Goal: Task Accomplishment & Management: Use online tool/utility

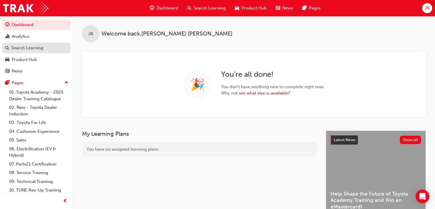
click at [50, 45] on div "Search Learning" at bounding box center [36, 47] width 63 height 7
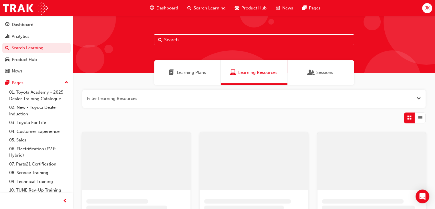
click at [168, 41] on input "text" at bounding box center [254, 39] width 200 height 11
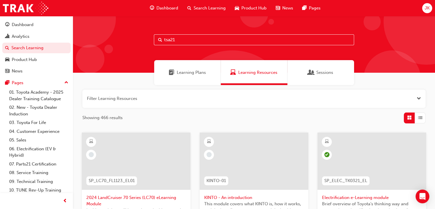
type input "tsa21"
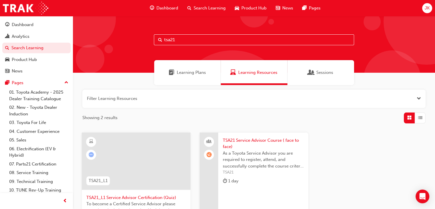
click at [255, 144] on span "TSA21 Service Advisor Course ( face to face)" at bounding box center [263, 143] width 81 height 13
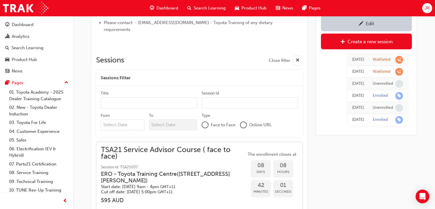
scroll to position [526, 0]
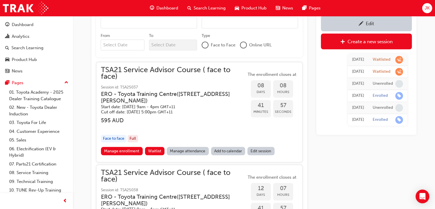
click at [120, 43] on input "From" at bounding box center [123, 44] width 44 height 11
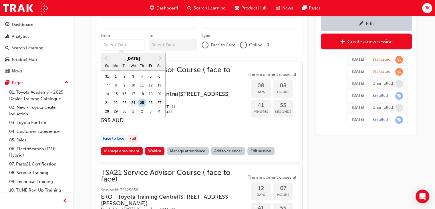
click at [134, 103] on div "24" at bounding box center [133, 102] width 7 height 7
click at [134, 50] on input "From Previous Month Next Month [DATE] Su Mo Tu We Th Fr Sa 31 1 2 3 4 5 6 7 8 9…" at bounding box center [123, 44] width 44 height 11
type input "[DATE]"
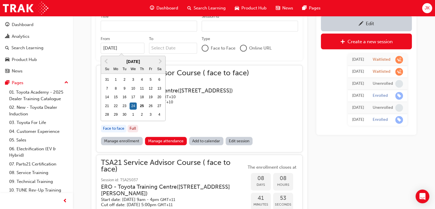
scroll to position [532, 0]
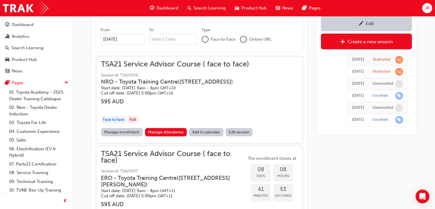
click at [91, 111] on div "TSA21 Service Advisor Course ( face to face) Instructor led Stream: Service Adv…" at bounding box center [253, 36] width 343 height 1086
click at [167, 131] on link "Manage attendance" at bounding box center [166, 132] width 42 height 8
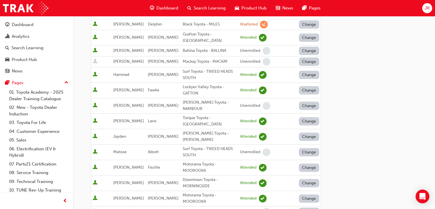
scroll to position [200, 0]
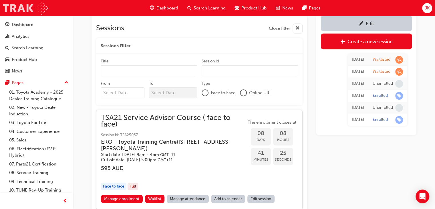
scroll to position [475, 0]
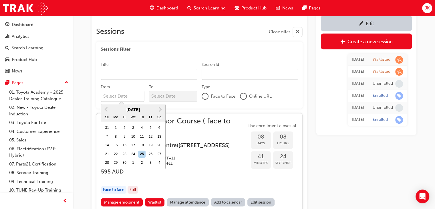
click at [106, 96] on input "From Previous Month Next Month [DATE] Su Mo Tu We Th Fr Sa 31 1 2 3 4 5 6 7 8 9…" at bounding box center [123, 96] width 44 height 11
click at [107, 154] on div "21" at bounding box center [106, 153] width 7 height 7
click at [107, 102] on input "From Previous Month Next Month [DATE] Su Mo Tu We Th Fr Sa 31 1 2 3 4 5 6 7 8 9…" at bounding box center [123, 96] width 44 height 11
type input "[DATE]"
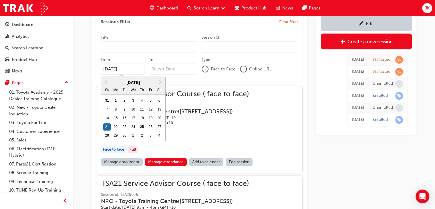
scroll to position [503, 0]
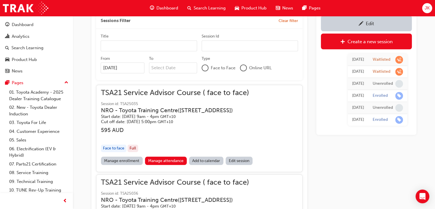
click at [85, 133] on div "TSA21 Service Advisor Course ( face to face) Instructor led Stream: Service Adv…" at bounding box center [253, 109] width 343 height 1175
click at [161, 160] on link "Manage attendance" at bounding box center [166, 160] width 42 height 8
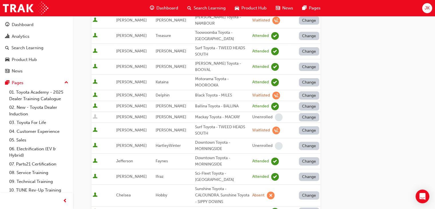
scroll to position [143, 0]
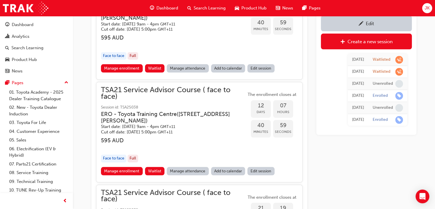
scroll to position [618, 0]
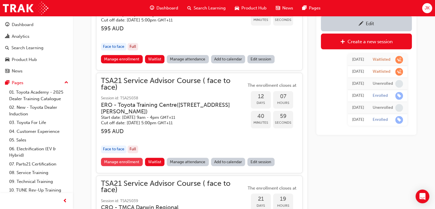
click at [116, 161] on link "Manage enrollment" at bounding box center [122, 162] width 42 height 8
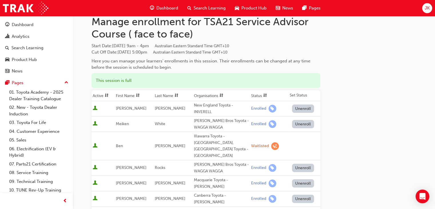
scroll to position [29, 0]
